Goal: Navigation & Orientation: Find specific page/section

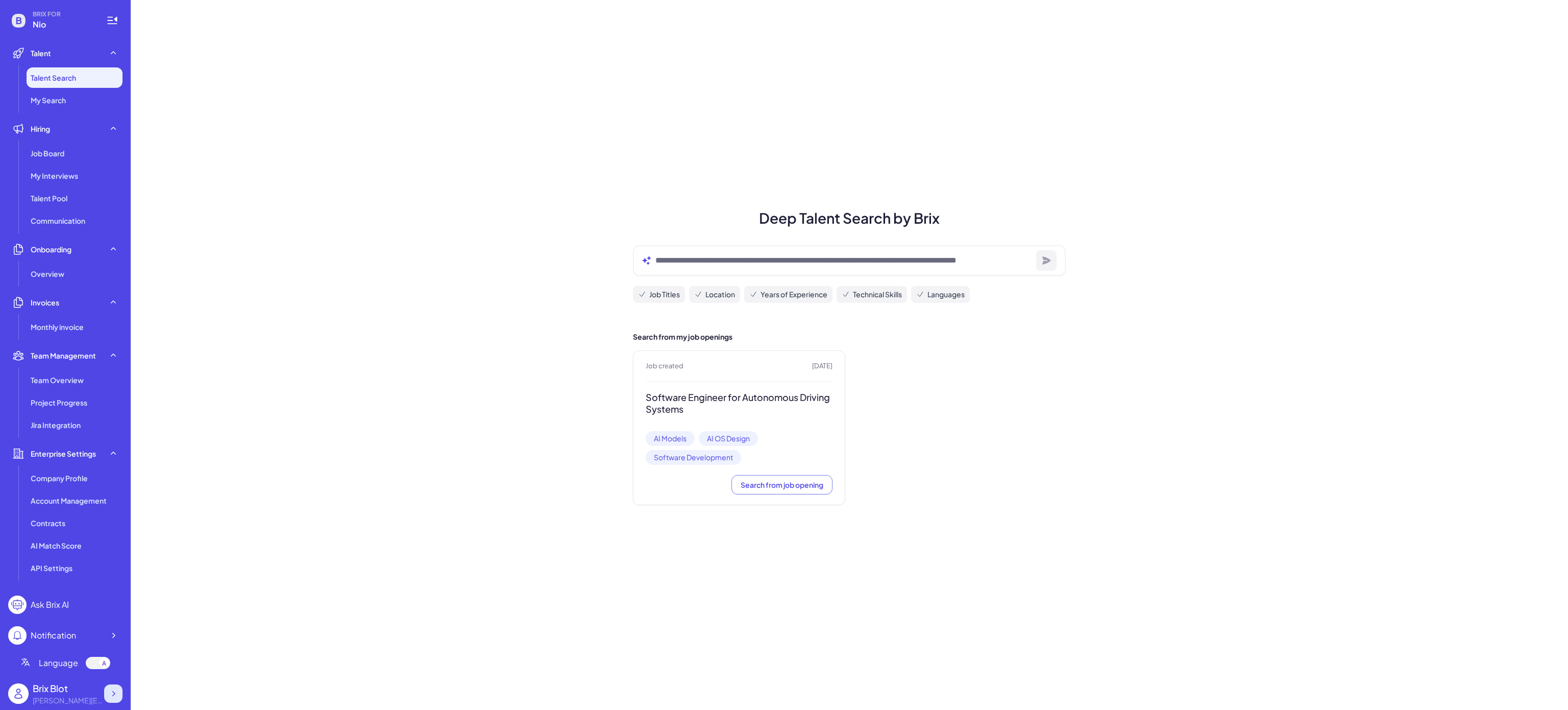
click at [109, 696] on icon at bounding box center [112, 693] width 10 height 10
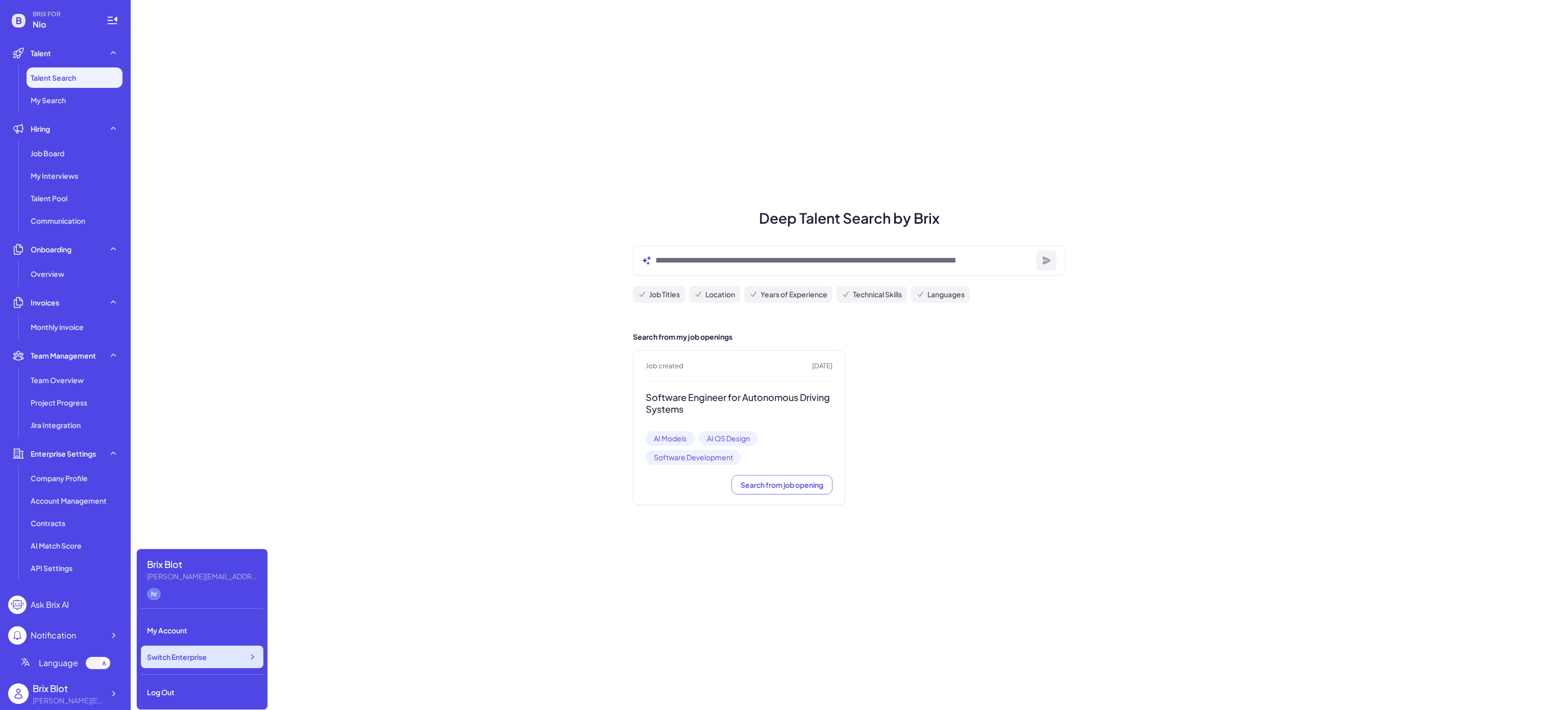
click at [220, 653] on div "Switch Enterprise" at bounding box center [202, 656] width 122 height 22
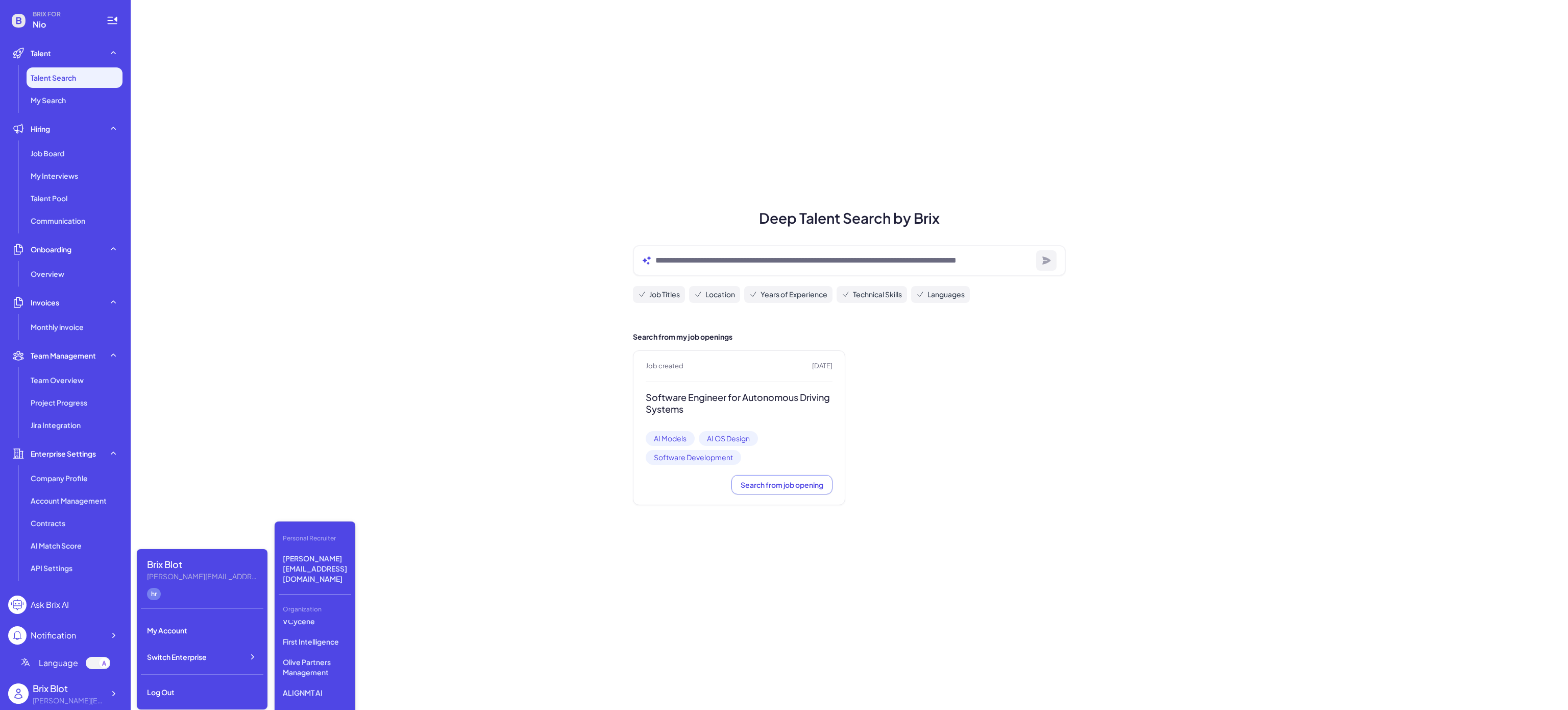
scroll to position [111, 0]
click at [319, 693] on p "LiveX AI" at bounding box center [315, 702] width 73 height 18
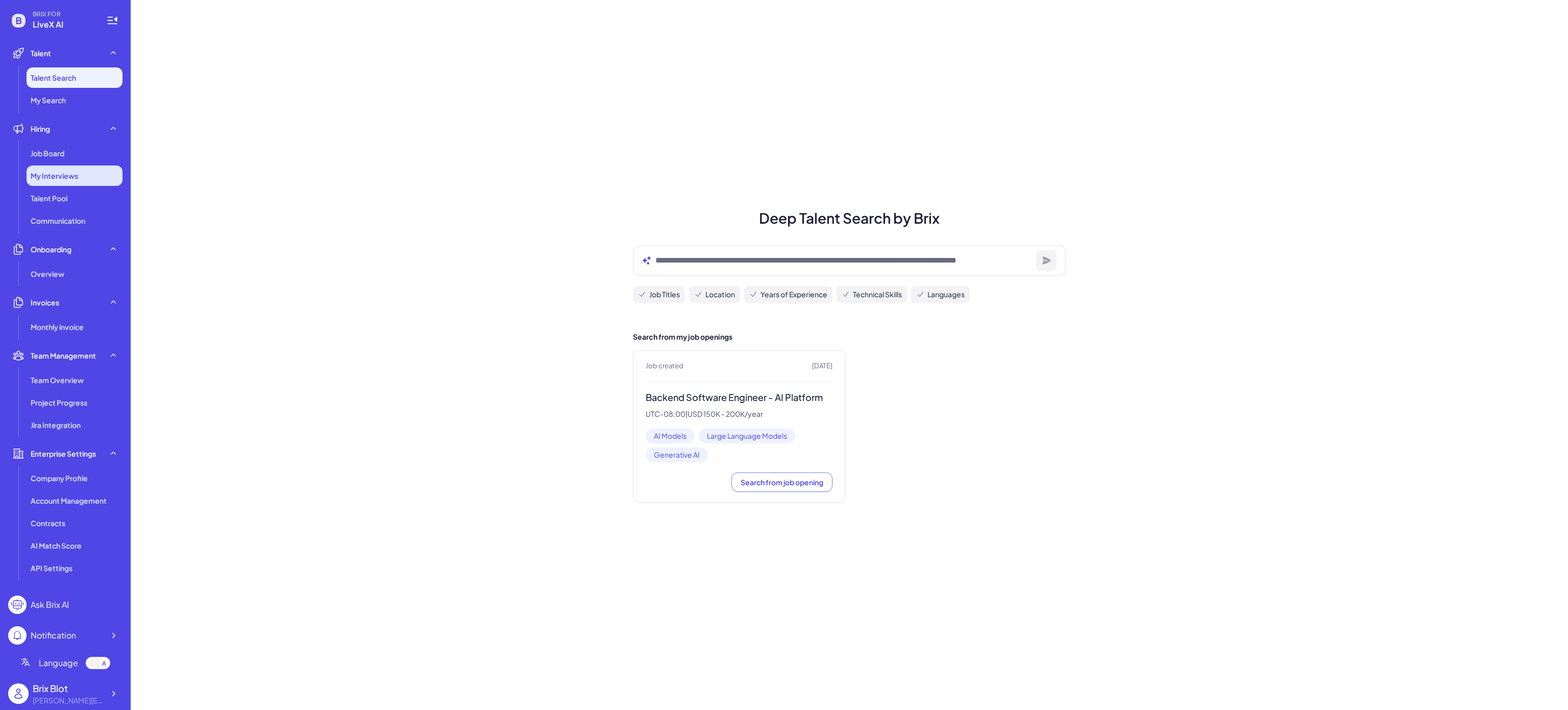
click at [37, 167] on div "My Interviews" at bounding box center [75, 175] width 96 height 21
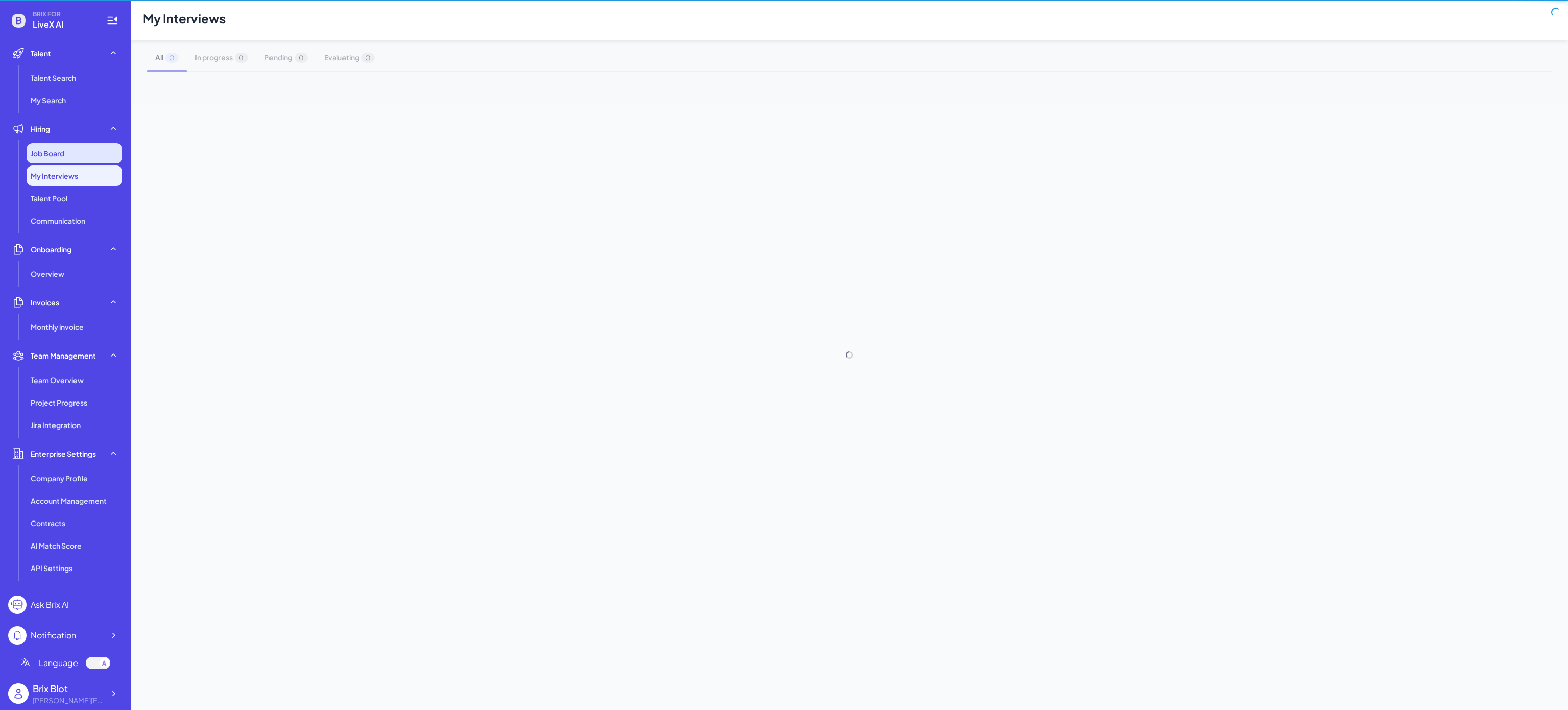
click at [42, 155] on span "Job Board" at bounding box center [47, 153] width 33 height 10
